Goal: Task Accomplishment & Management: Use online tool/utility

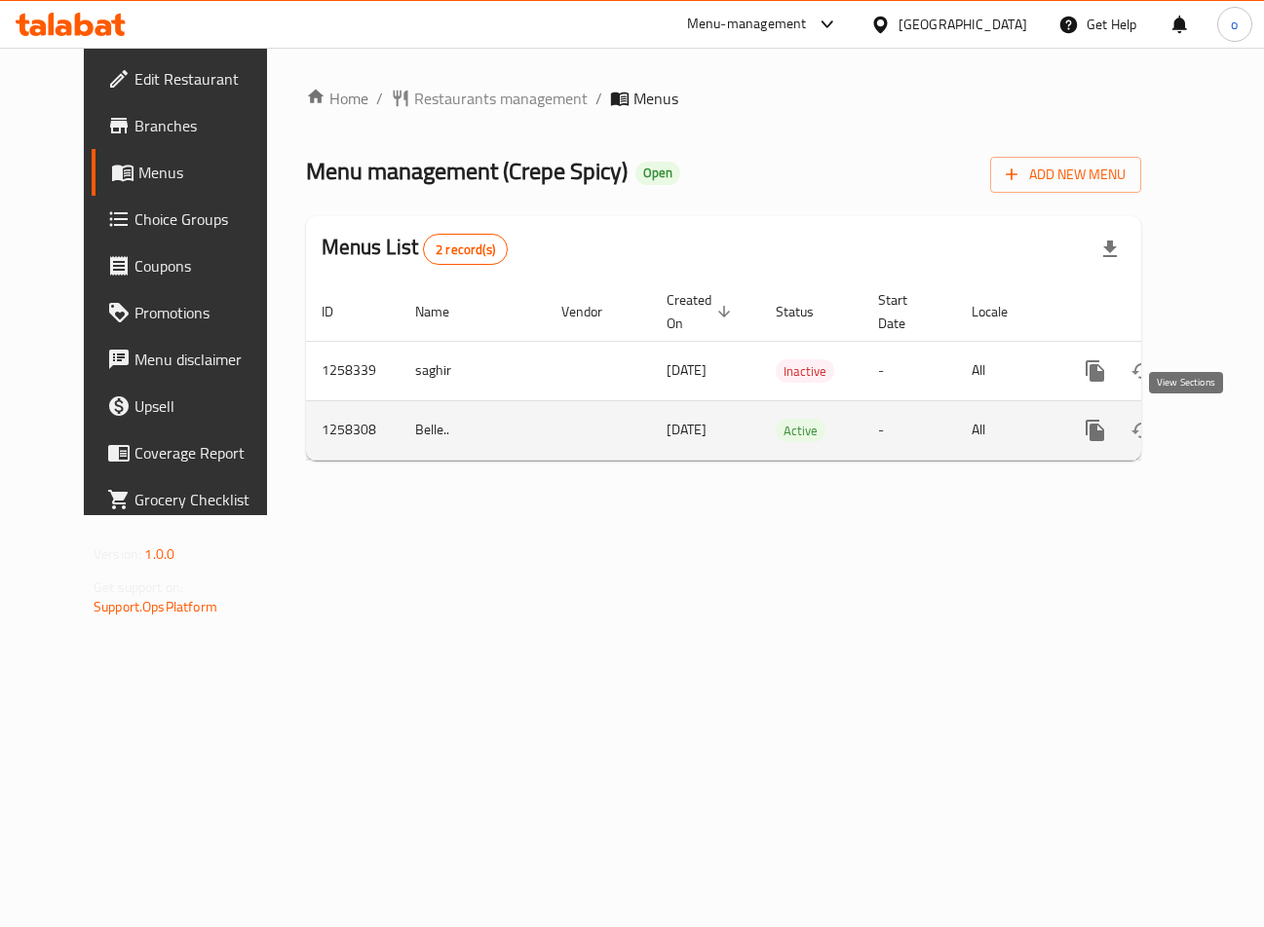
click at [1224, 429] on icon "enhanced table" at bounding box center [1235, 430] width 23 height 23
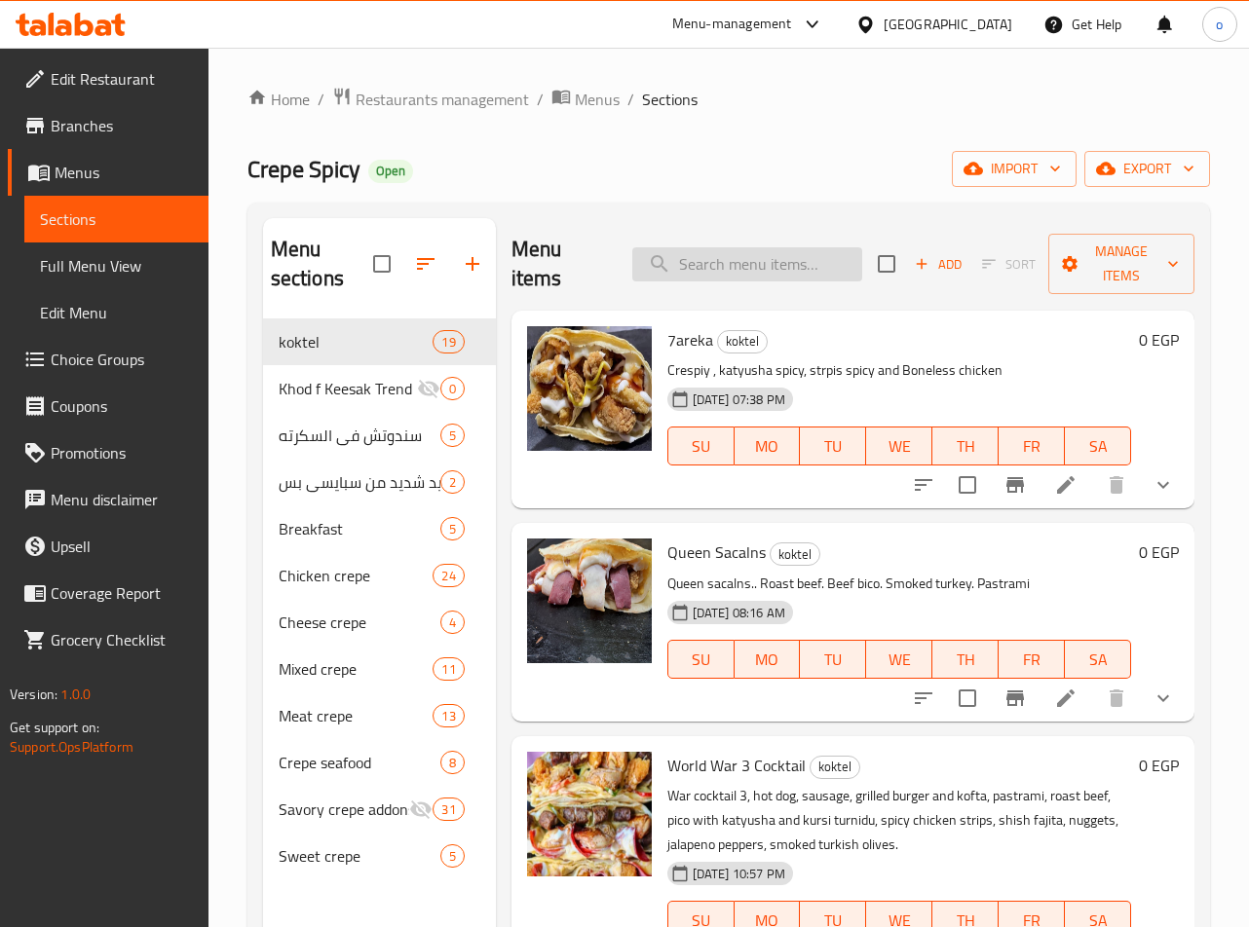
click at [752, 249] on input "search" at bounding box center [747, 264] width 230 height 34
paste input "Zinger"
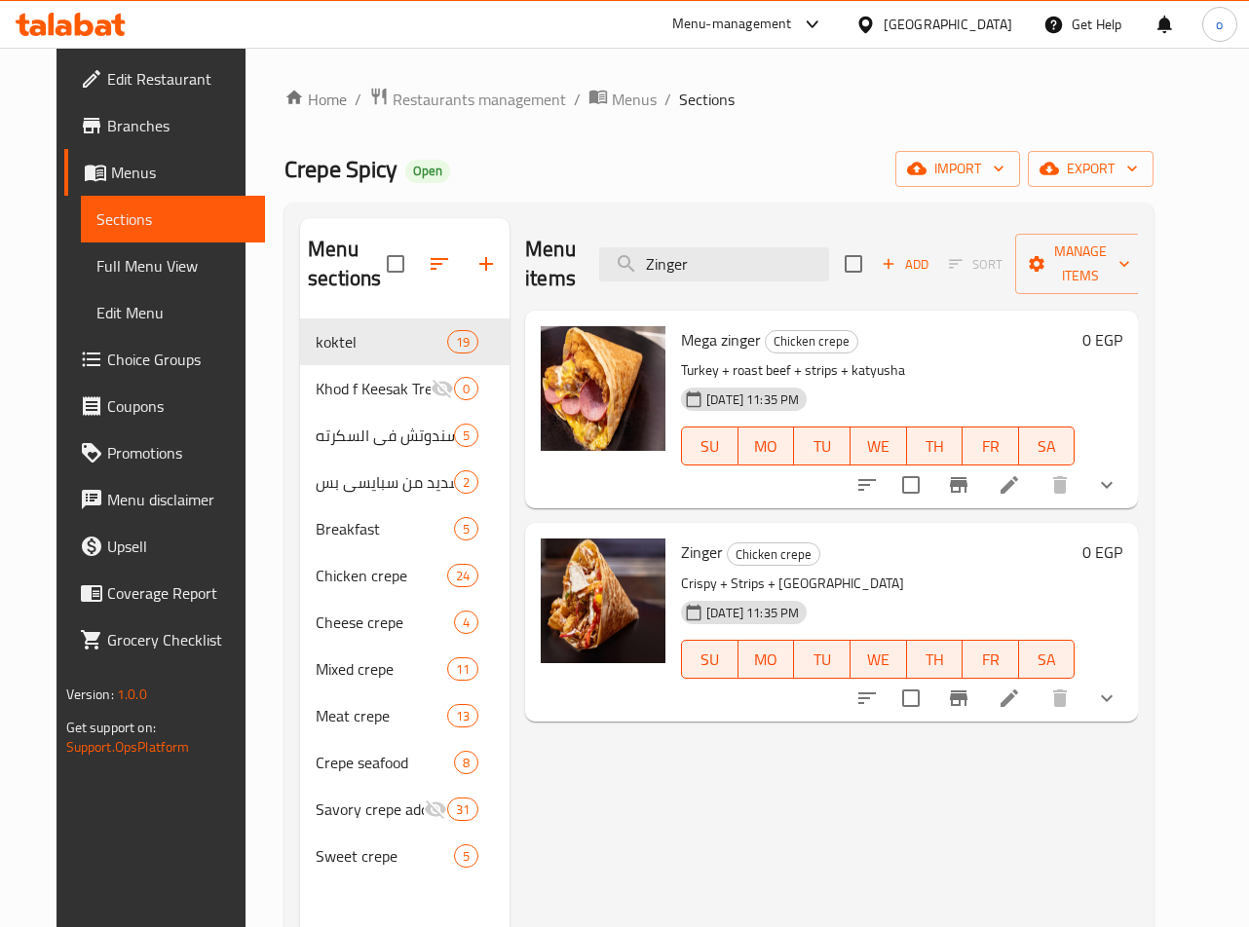
type input "Zinger"
click at [1037, 700] on li at bounding box center [1009, 698] width 55 height 35
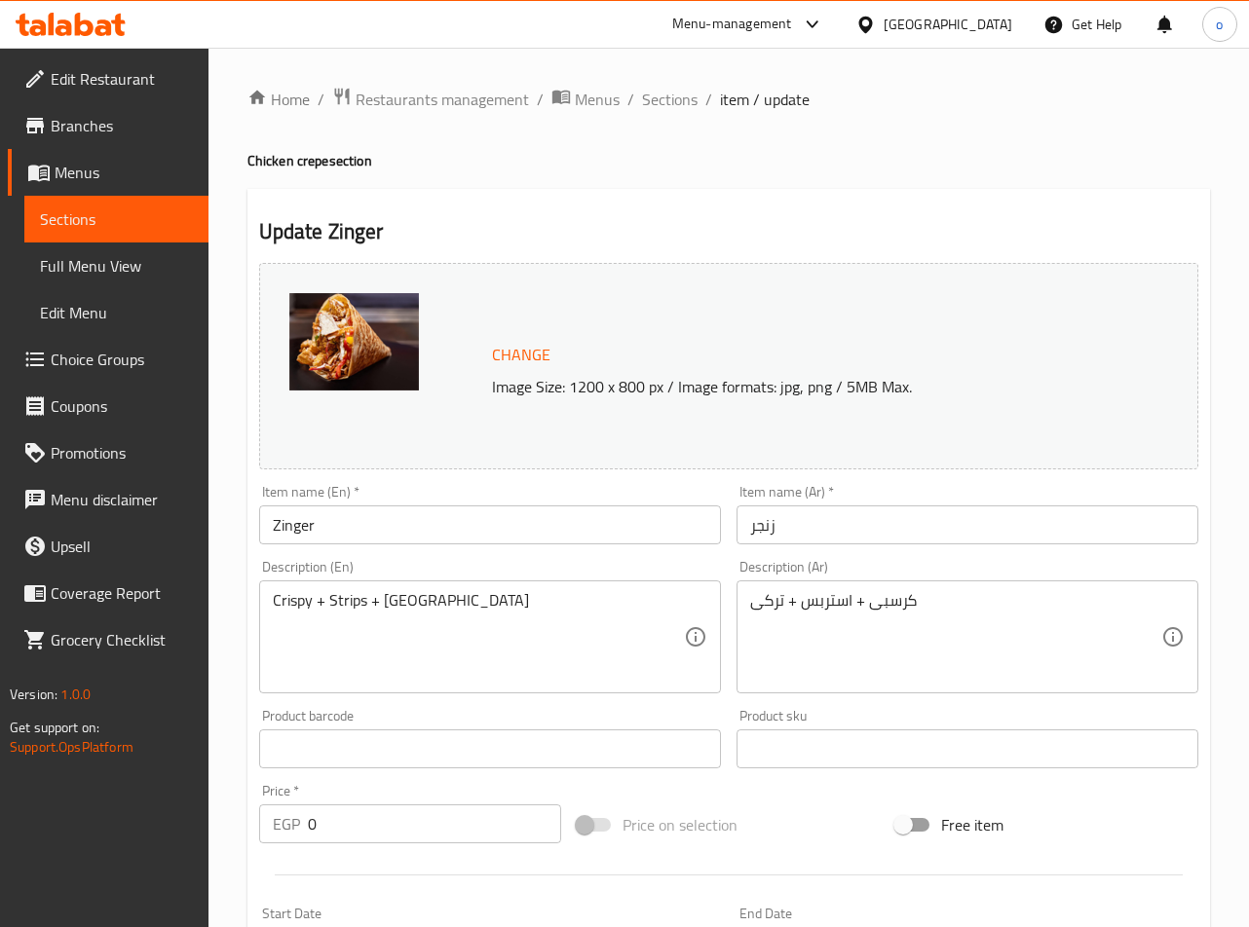
click at [904, 270] on div "Change Image Size: 1200 x 800 px / Image formats: jpg, png / 5MB Max." at bounding box center [728, 366] width 939 height 207
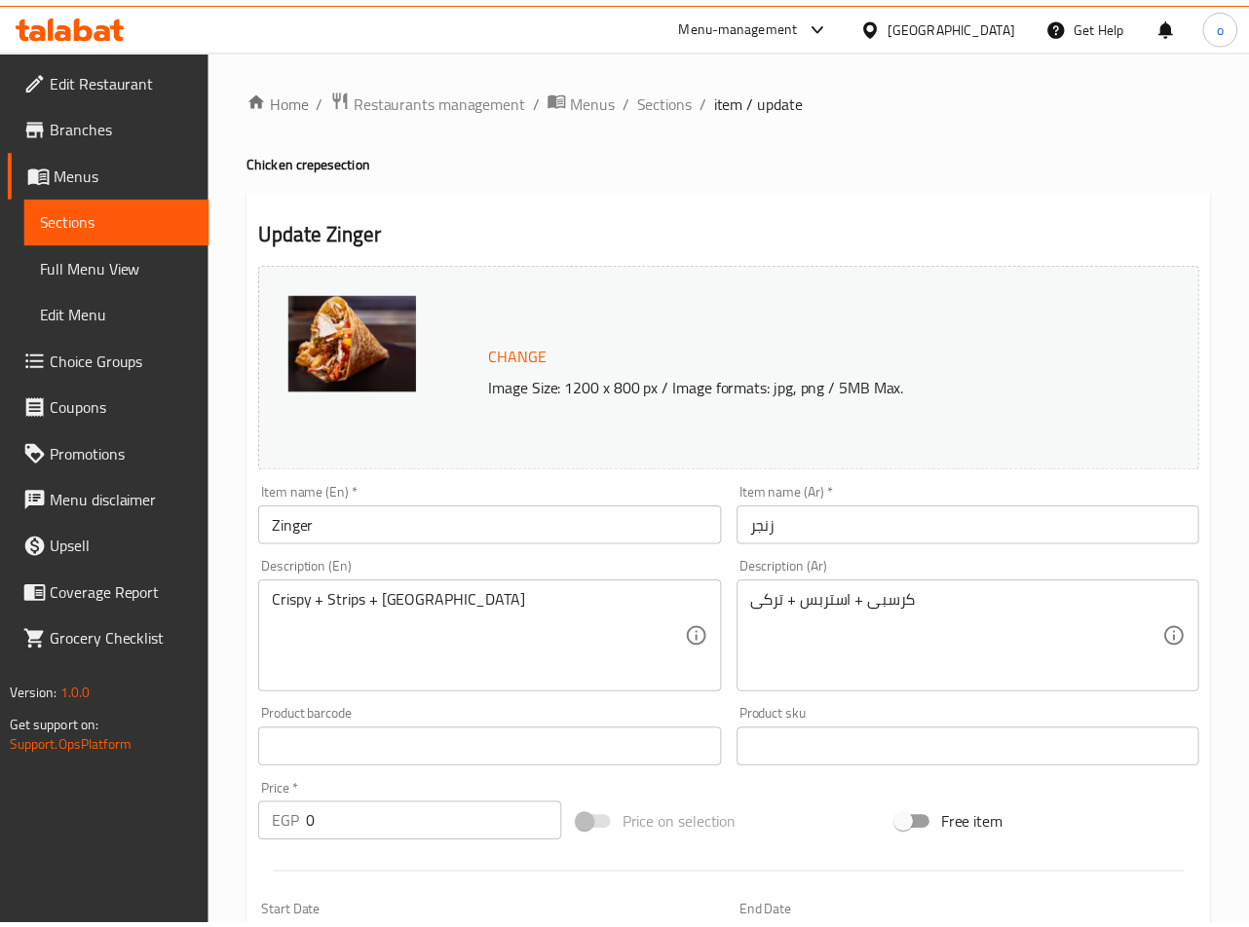
scroll to position [634, 0]
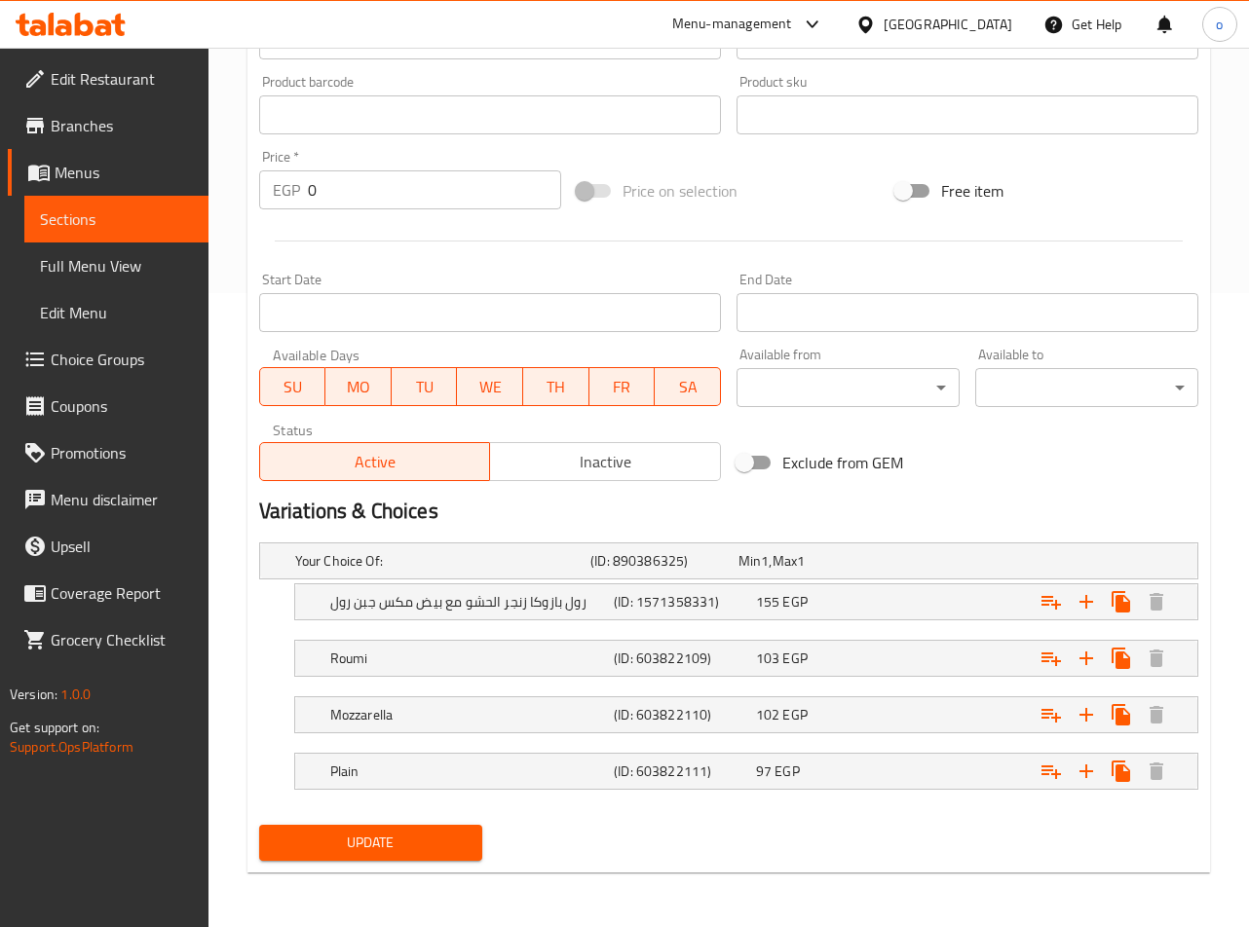
click at [418, 123] on input "text" at bounding box center [490, 114] width 462 height 39
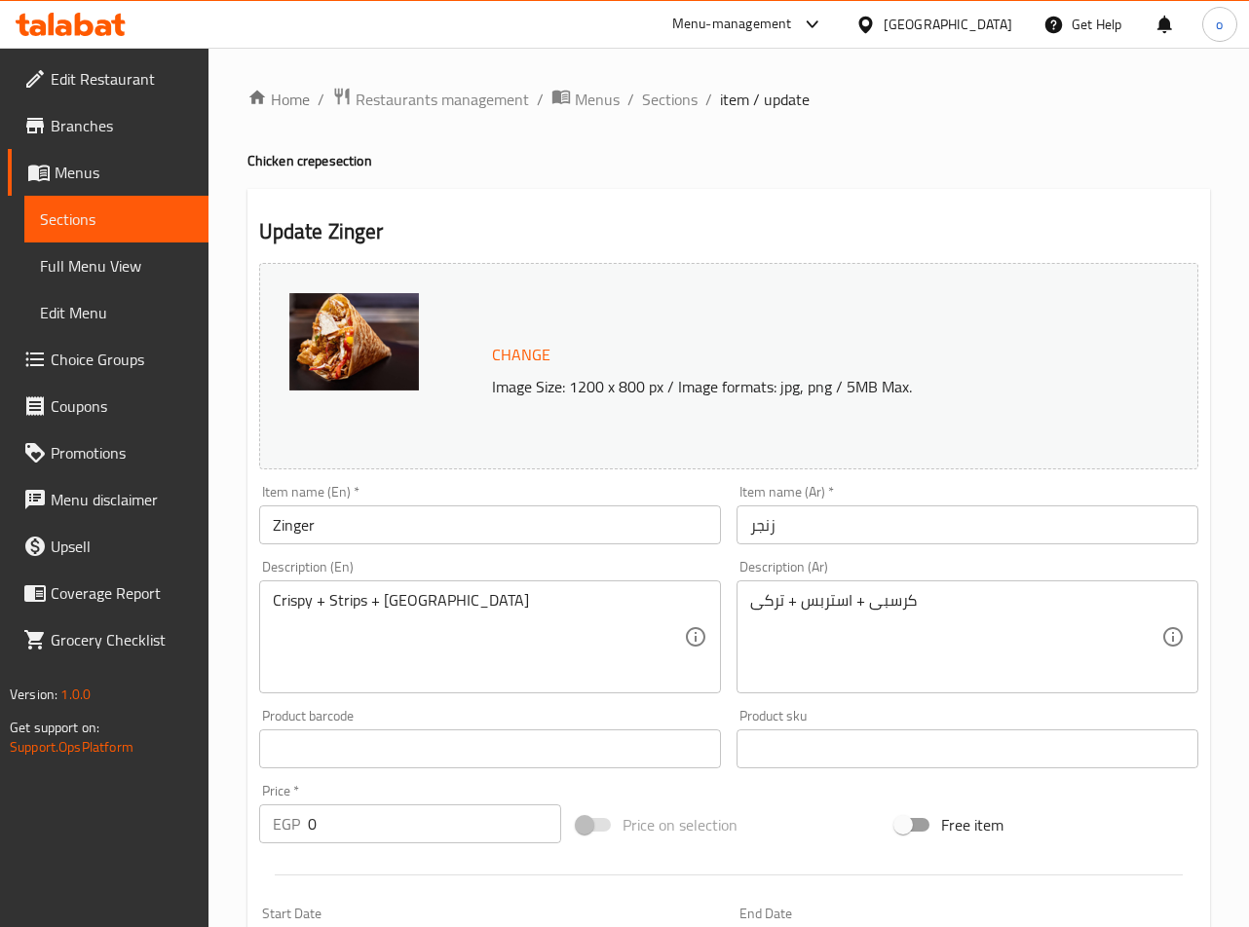
click at [726, 194] on div "Update Zinger Change Image Size: 1200 x 800 px / Image formats: jpg, png / 5MB …" at bounding box center [728, 904] width 963 height 1431
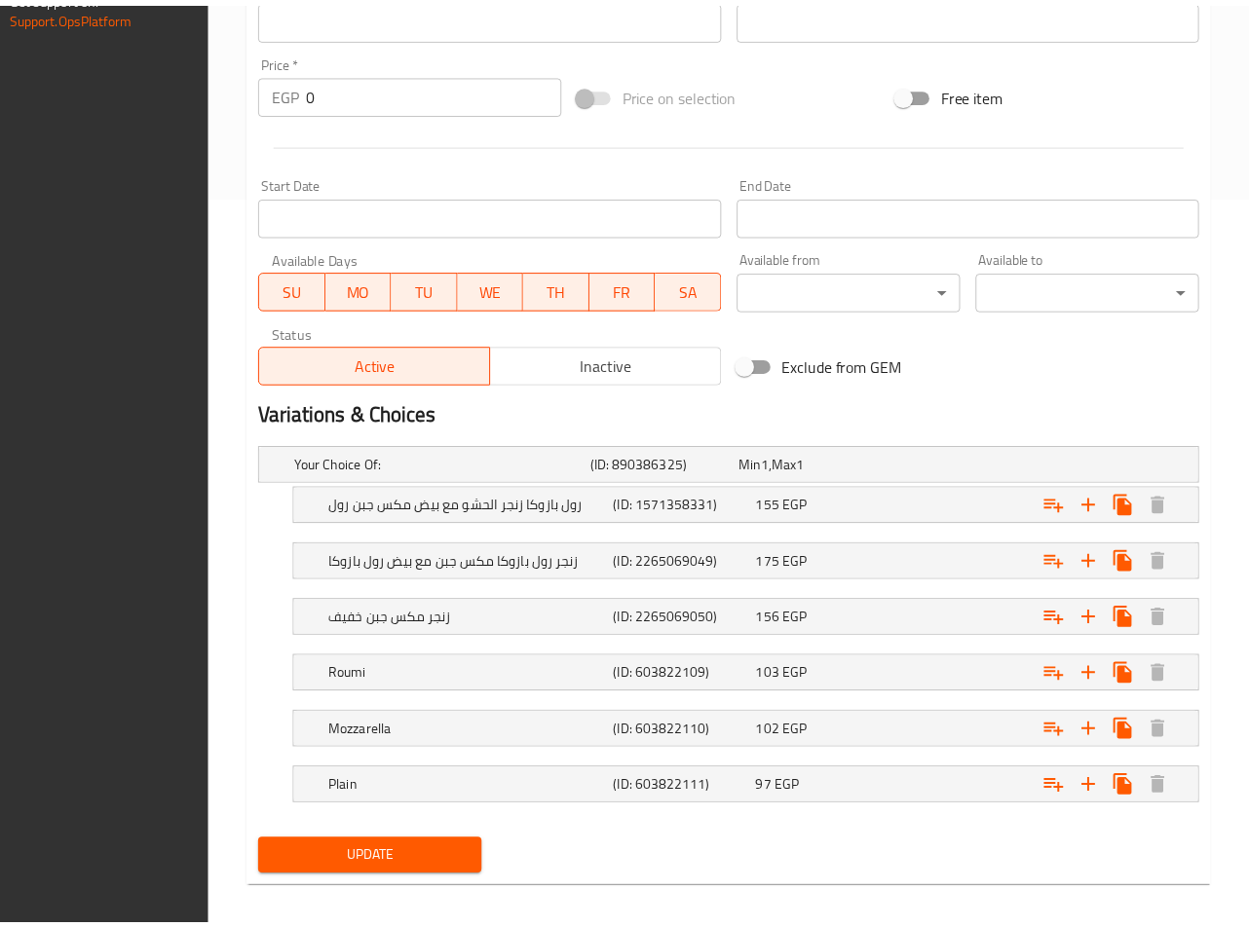
scroll to position [747, 0]
